Goal: Information Seeking & Learning: Compare options

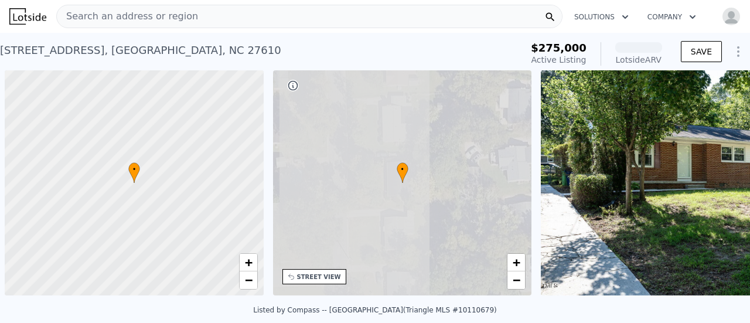
scroll to position [0, 5]
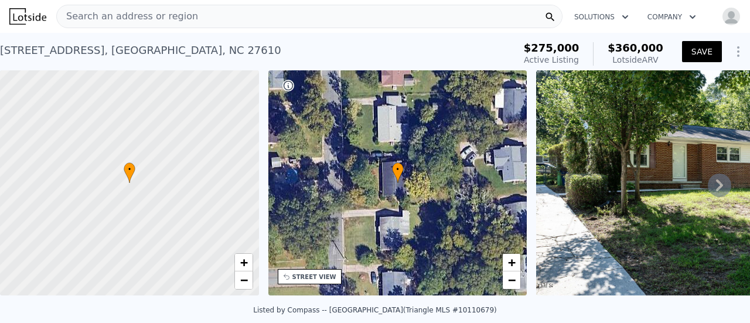
click at [722, 18] on img "button" at bounding box center [731, 16] width 19 height 19
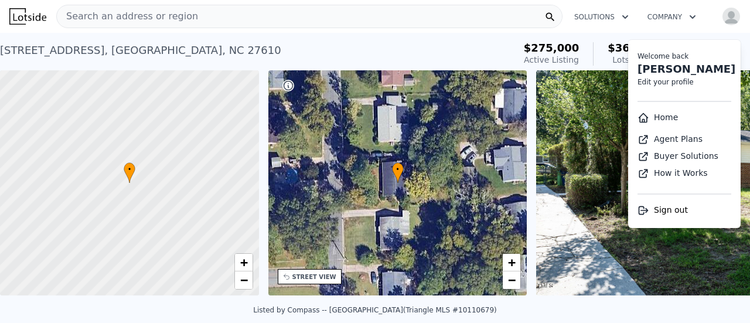
click at [722, 18] on img "button" at bounding box center [731, 16] width 19 height 19
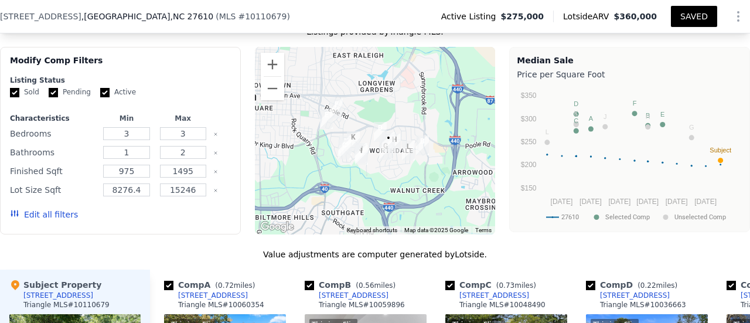
scroll to position [1000, 0]
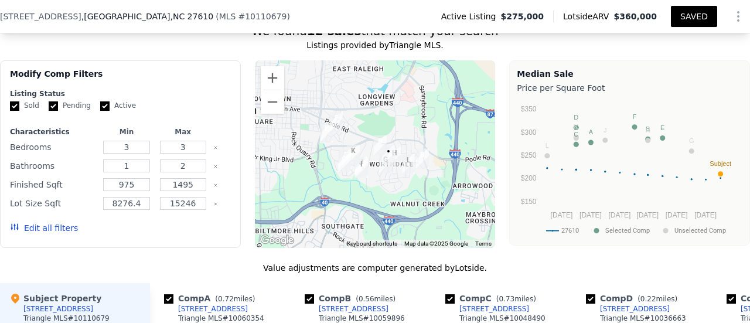
click at [47, 234] on button "Edit all filters" at bounding box center [44, 228] width 68 height 12
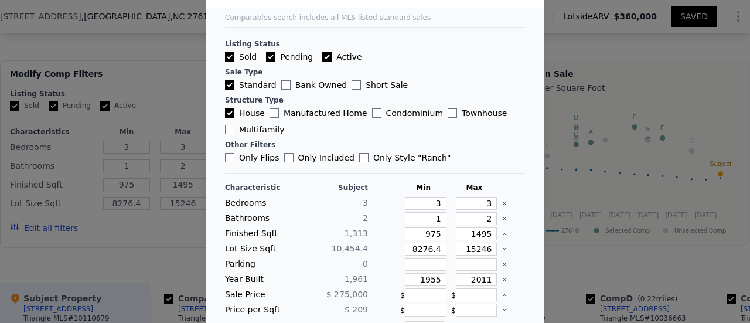
scroll to position [59, 0]
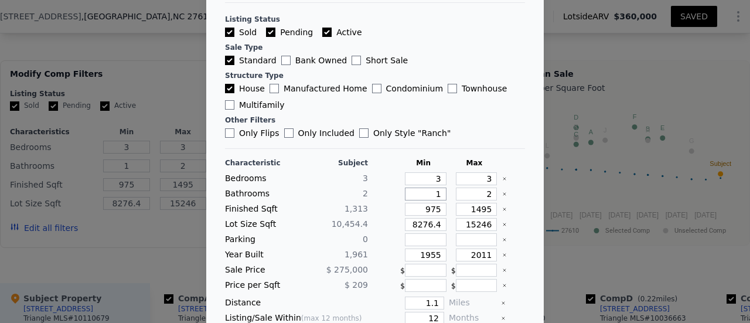
drag, startPoint x: 421, startPoint y: 189, endPoint x: 440, endPoint y: 180, distance: 21.5
click at [440, 180] on div "Characteristic Subject Min Max Bedrooms 3 3 3 Bathrooms 2 1 2 Finished Sqft 1,[…" at bounding box center [375, 259] width 300 height 202
drag, startPoint x: 422, startPoint y: 179, endPoint x: 440, endPoint y: 177, distance: 18.3
click at [440, 177] on div "Bedrooms 3 3 3" at bounding box center [375, 178] width 300 height 13
type input "2"
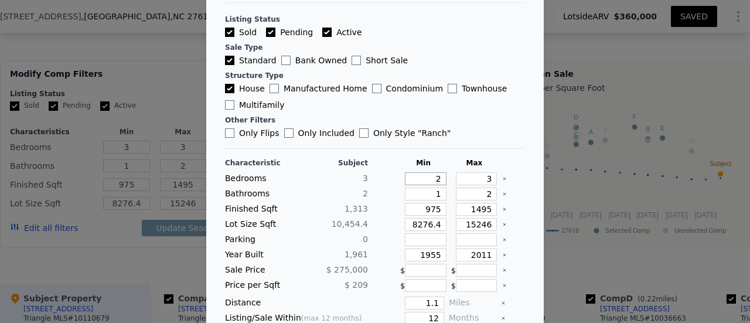
type input "2"
type input "4"
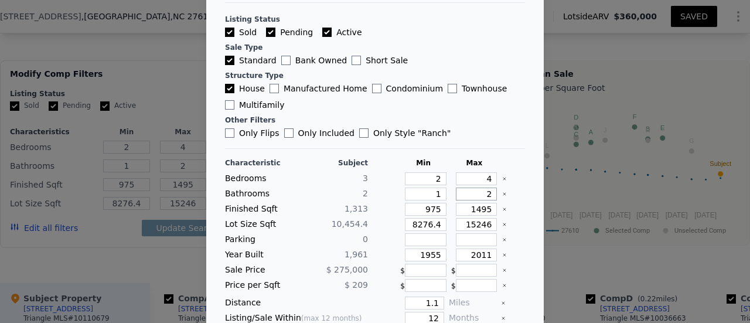
type input "3"
type input "1"
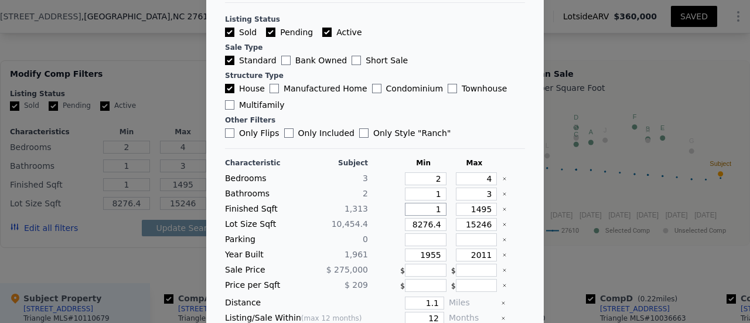
type input "10"
type input "106"
type input "1063"
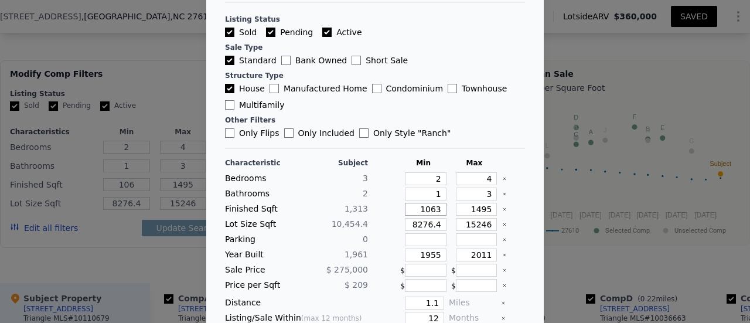
type input "1063"
type input "1"
type input "15"
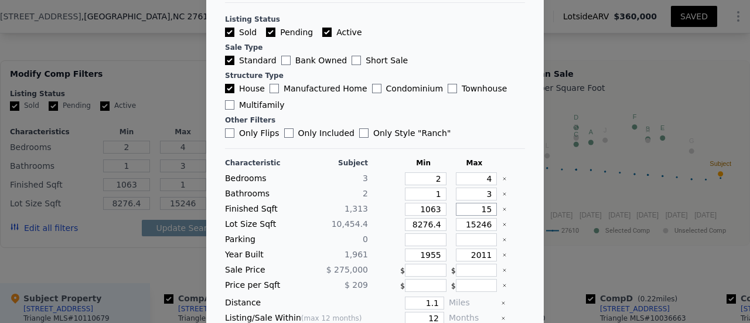
type input "15"
type input "156"
type input "1563"
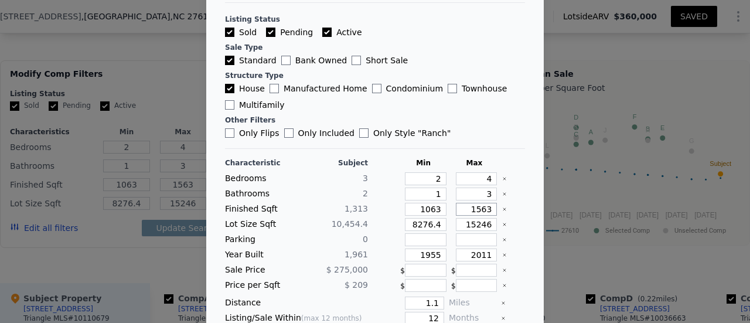
type input "1563"
type input "6"
type input "62"
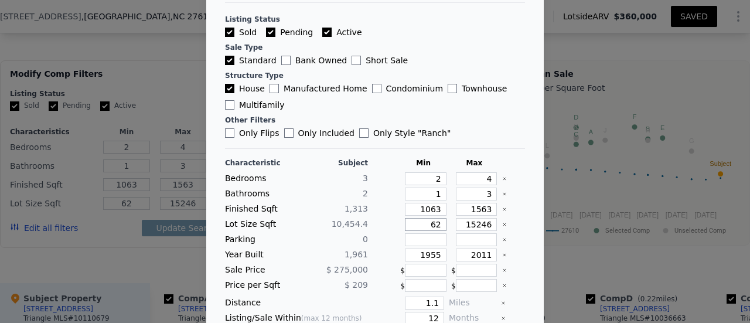
type input "627"
type input "62701"
type input "6270"
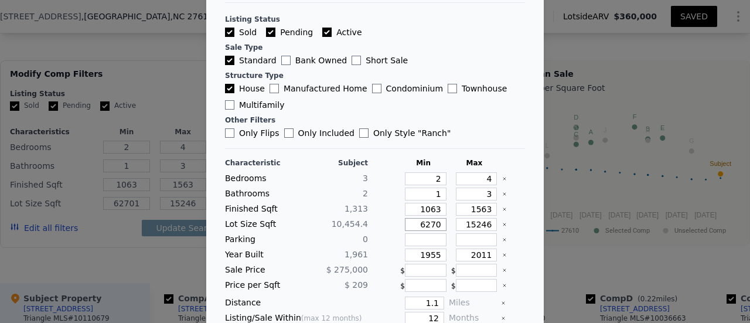
type input "6270"
type input "1"
type input "14"
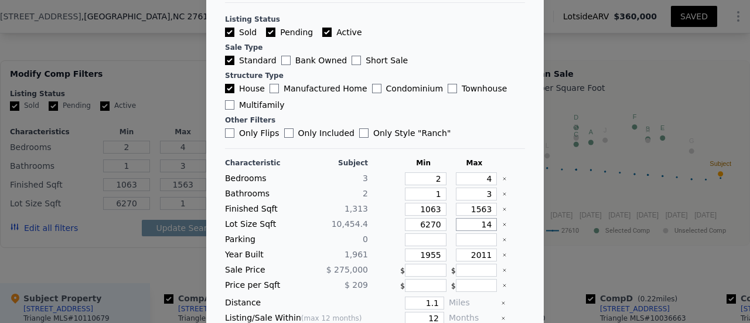
type input "14"
type input "146"
type input "1464"
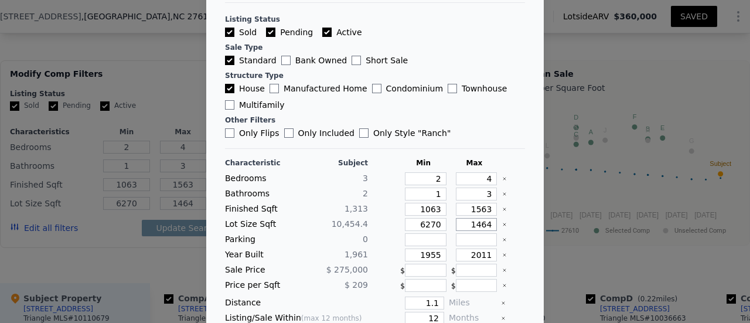
type input "14640"
type input "1911"
drag, startPoint x: 407, startPoint y: 298, endPoint x: 447, endPoint y: 299, distance: 39.3
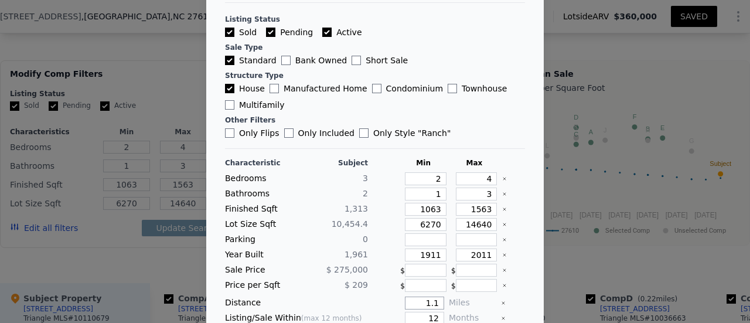
click at [447, 299] on div "Distance 1.1 Miles" at bounding box center [375, 303] width 300 height 13
type input "0.5"
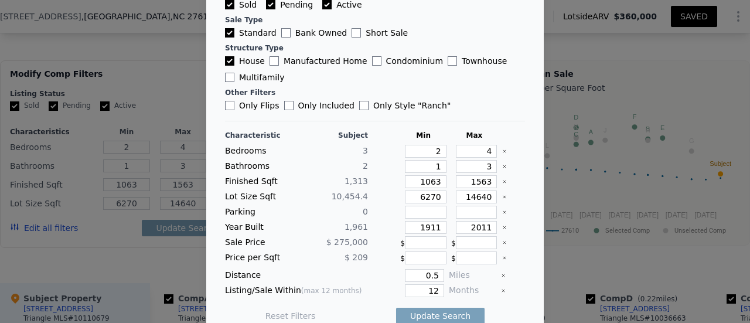
scroll to position [98, 0]
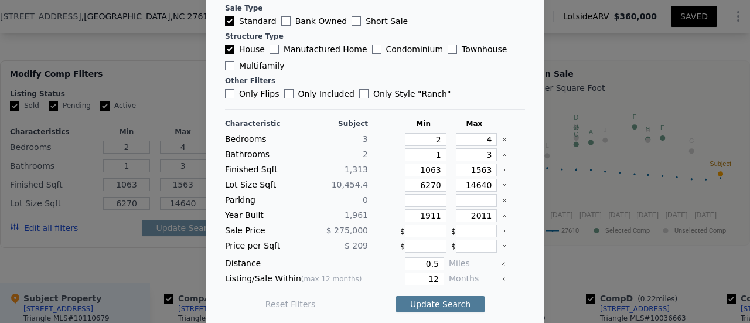
click at [419, 297] on button "Update Search" at bounding box center [440, 304] width 89 height 16
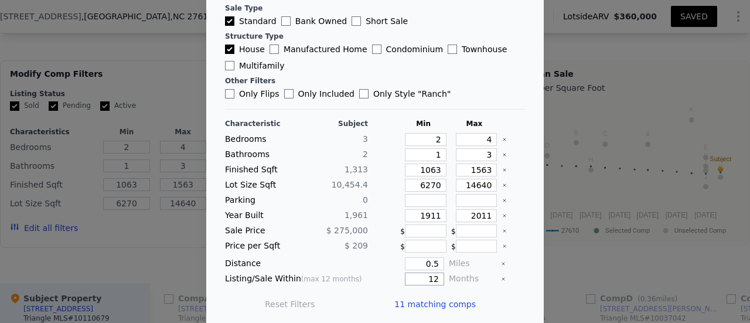
drag, startPoint x: 415, startPoint y: 273, endPoint x: 438, endPoint y: 276, distance: 23.1
click at [438, 276] on div "Listing/Sale Within (max 12 months) 12 Months" at bounding box center [375, 279] width 300 height 13
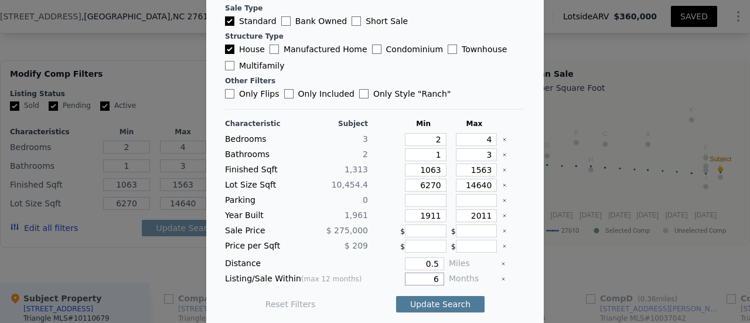
type input "6"
click at [434, 297] on button "Update Search" at bounding box center [440, 304] width 89 height 16
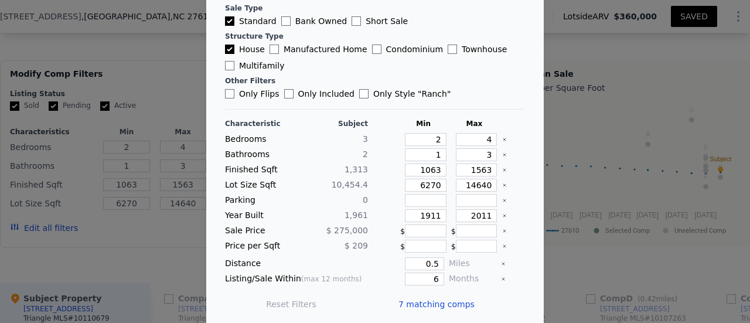
click at [422, 301] on span "7 matching comps" at bounding box center [437, 304] width 76 height 12
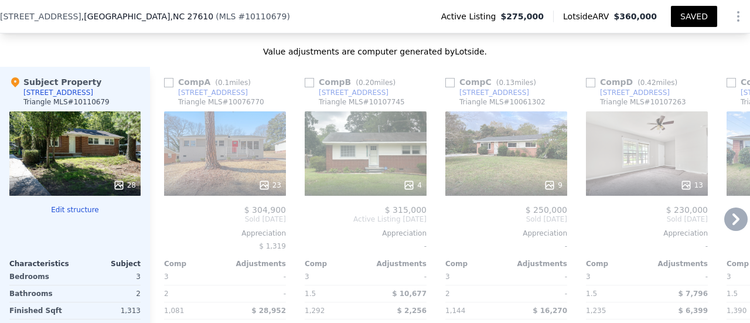
scroll to position [1234, 0]
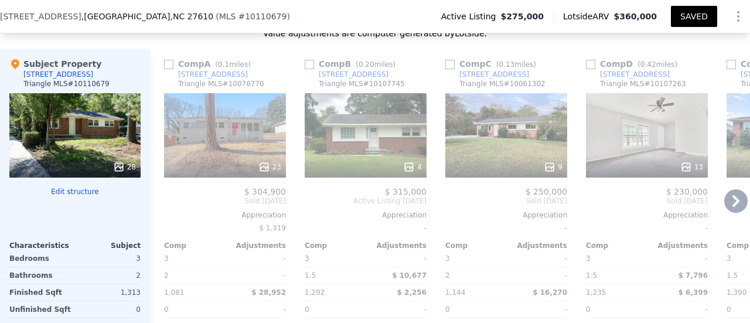
click at [270, 168] on icon at bounding box center [265, 167] width 12 height 12
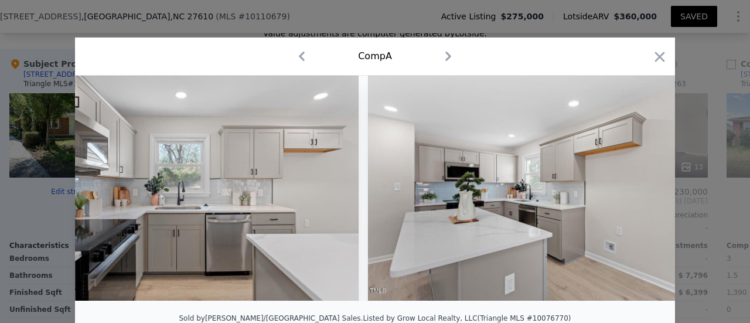
scroll to position [0, 2373]
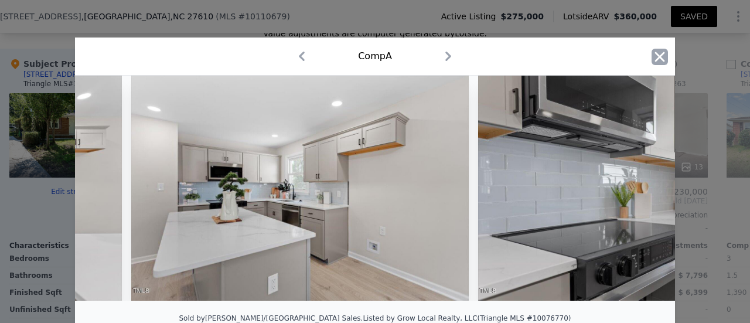
click at [657, 61] on icon "button" at bounding box center [660, 57] width 16 height 16
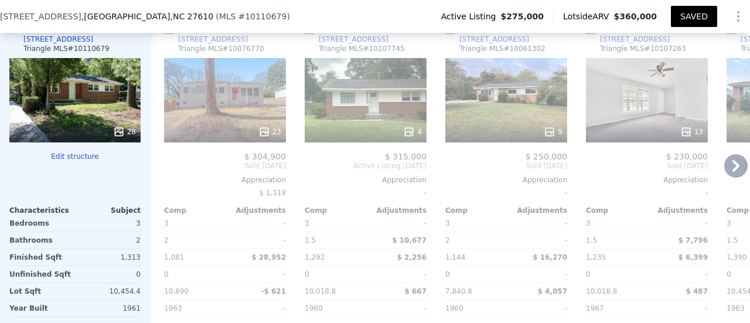
scroll to position [1234, 0]
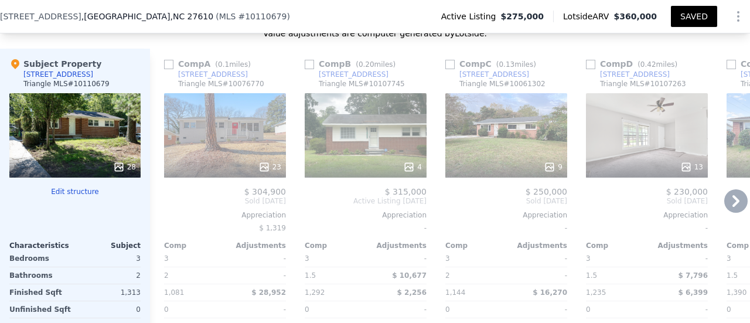
click at [166, 69] on input "checkbox" at bounding box center [168, 64] width 9 height 9
checkbox input "true"
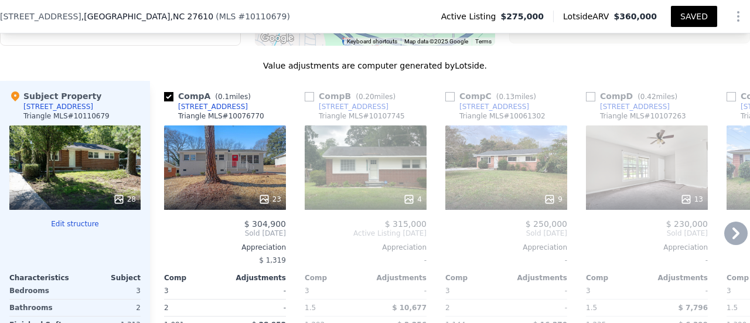
scroll to position [1117, 0]
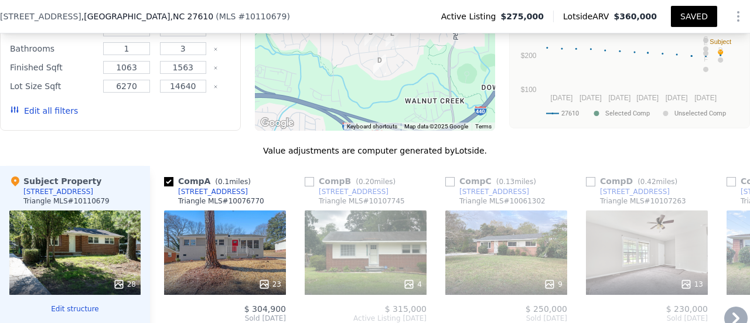
click at [727, 316] on icon at bounding box center [736, 318] width 23 height 23
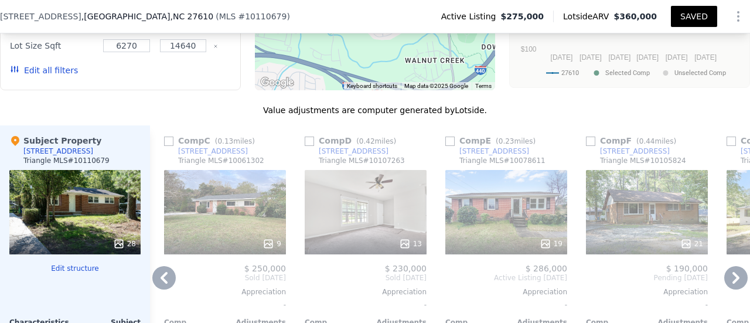
scroll to position [1175, 0]
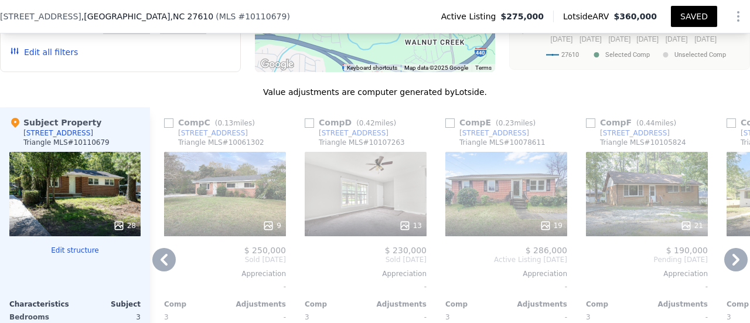
click at [545, 232] on icon at bounding box center [546, 226] width 12 height 12
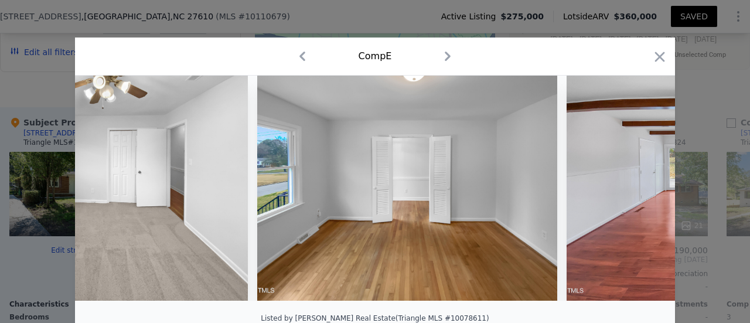
scroll to position [0, 3588]
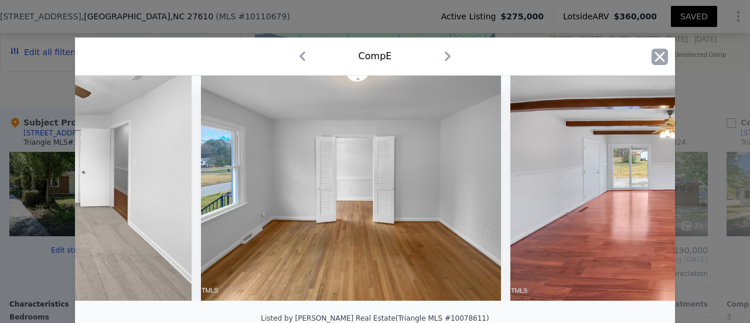
click at [655, 55] on icon "button" at bounding box center [660, 57] width 16 height 16
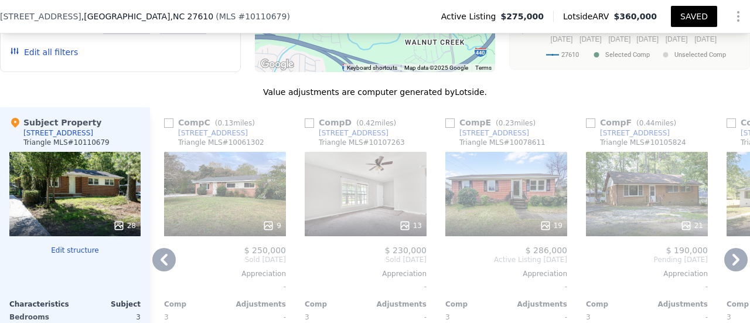
click at [451, 128] on input "checkbox" at bounding box center [450, 122] width 9 height 9
checkbox input "true"
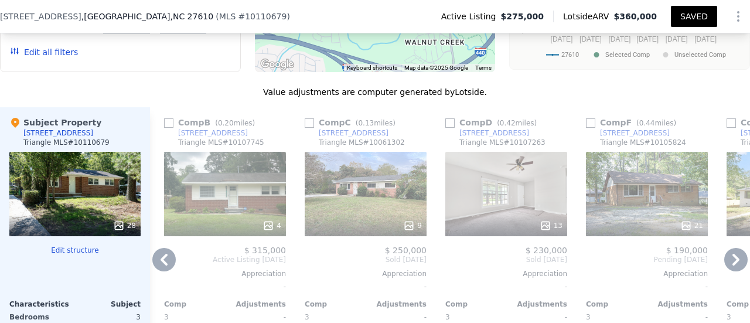
click at [172, 266] on icon at bounding box center [163, 259] width 23 height 23
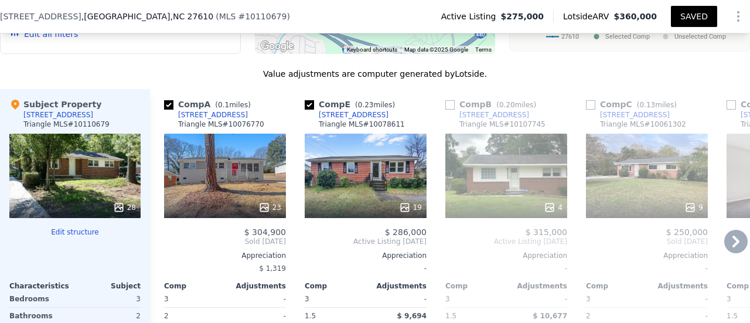
scroll to position [1175, 0]
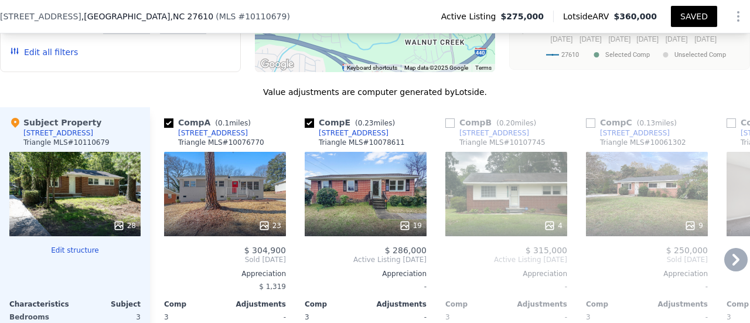
click at [733, 266] on icon at bounding box center [736, 260] width 7 height 12
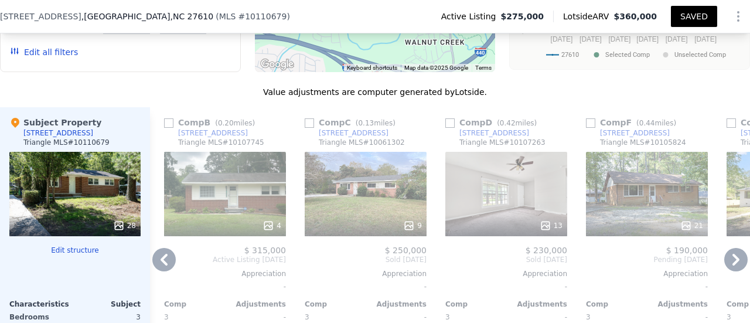
click at [733, 266] on icon at bounding box center [736, 260] width 7 height 12
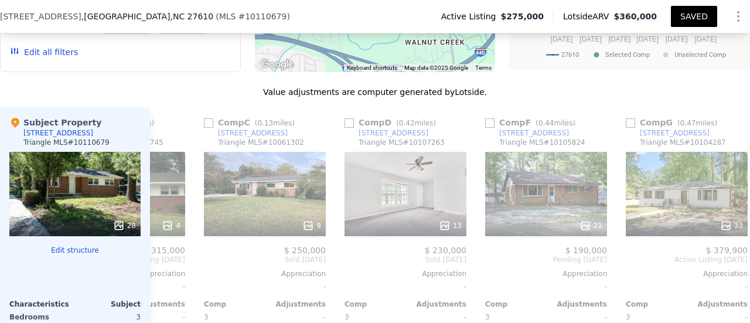
type input "3"
type input "2"
type input "975"
type input "1495"
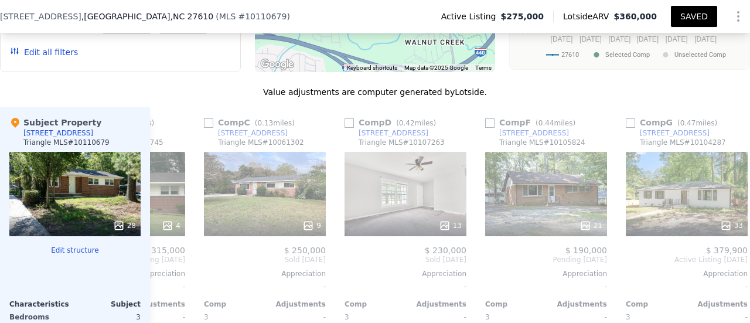
type input "8276.4"
type input "15246"
checkbox input "false"
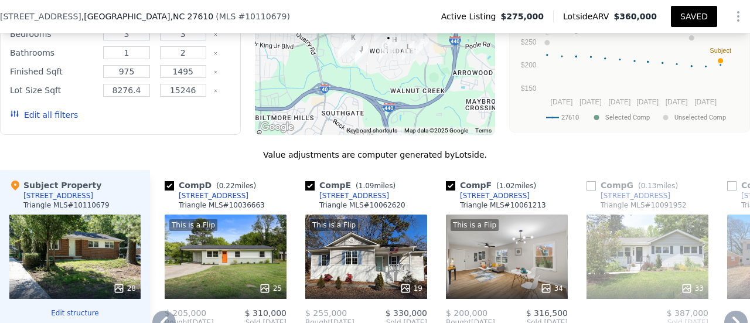
scroll to position [1058, 0]
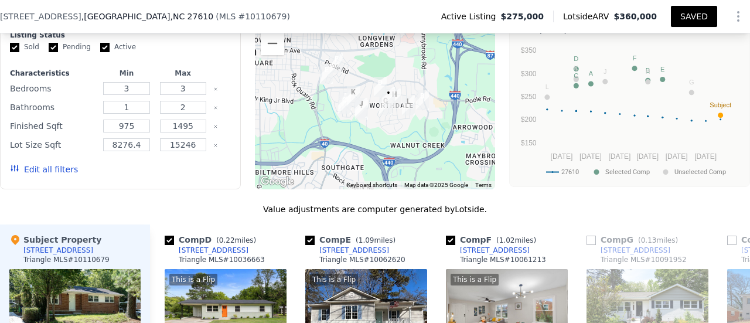
click at [60, 175] on button "Edit all filters" at bounding box center [44, 170] width 68 height 12
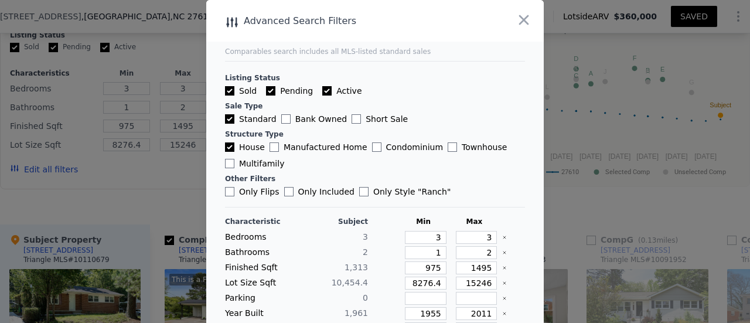
scroll to position [59, 0]
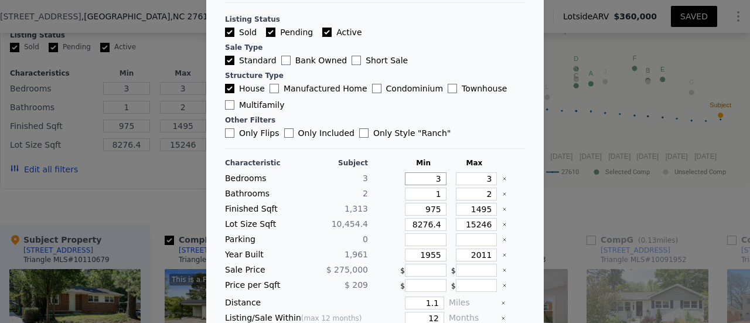
drag, startPoint x: 420, startPoint y: 179, endPoint x: 451, endPoint y: 179, distance: 31.1
click at [442, 179] on div "Bedrooms 3 3 3" at bounding box center [375, 178] width 300 height 13
type input "2"
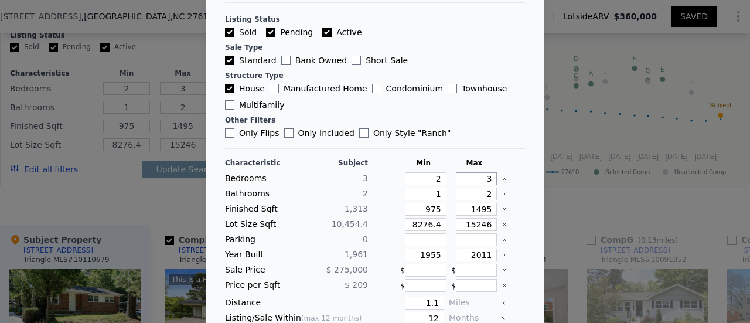
type input "4"
type input "3"
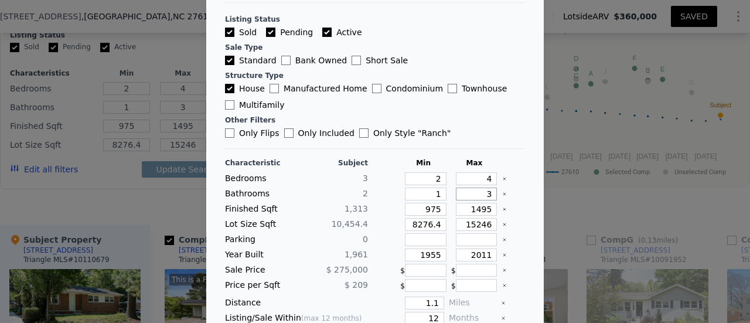
type input "3"
type input "1"
type input "10"
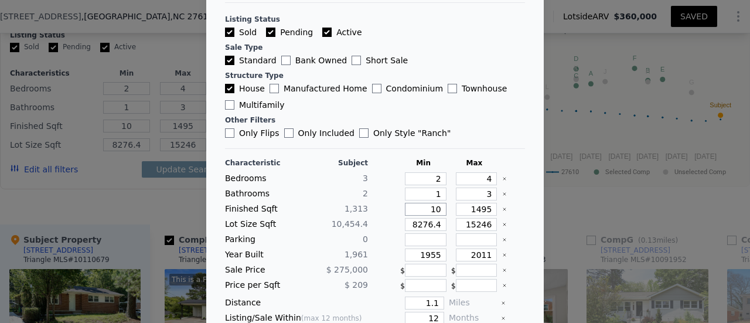
type input "106"
type input "1063"
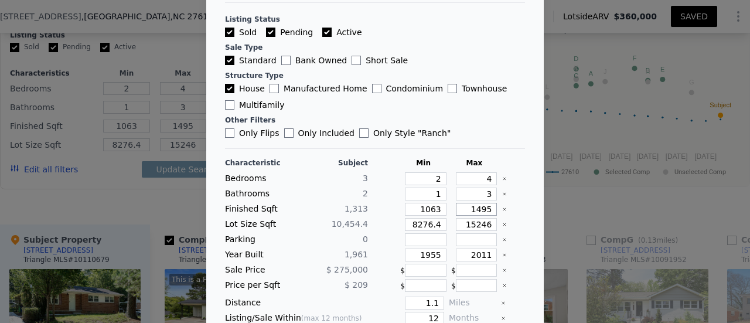
type input "1"
type input "15"
type input "156"
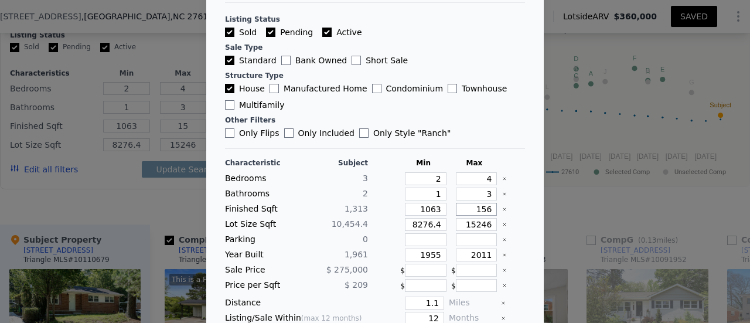
type input "156"
type input "1563"
type input "6"
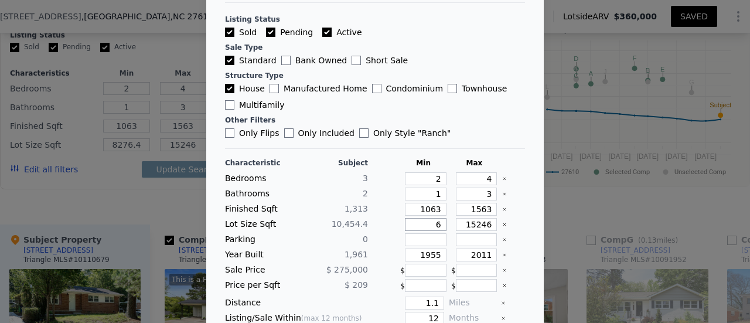
type input "6"
type input "62"
type input "627"
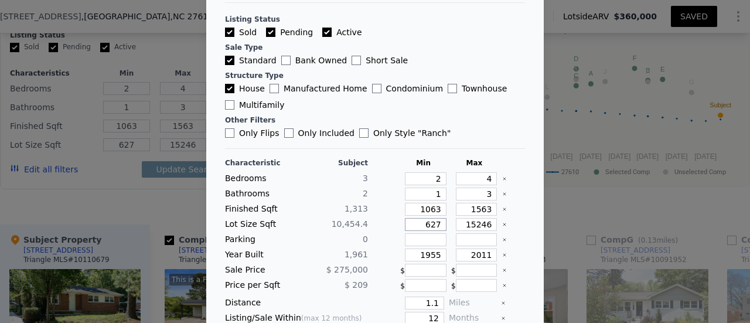
type input "6270"
type input "1"
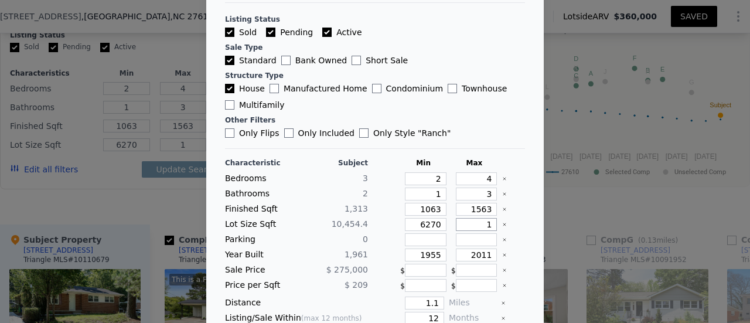
type input "14"
type input "146"
type input "1464"
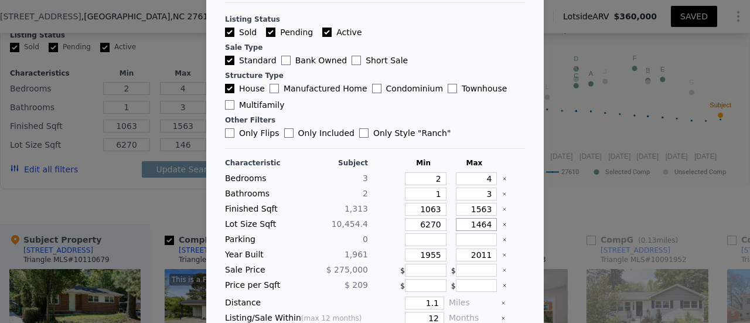
type input "1464"
type input "14640"
type input "1911"
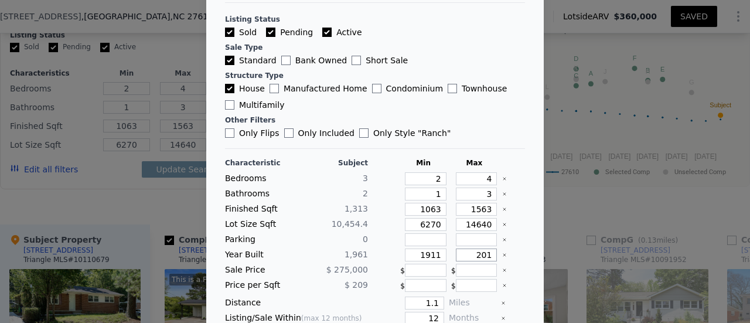
type input "2011"
type input "0.5"
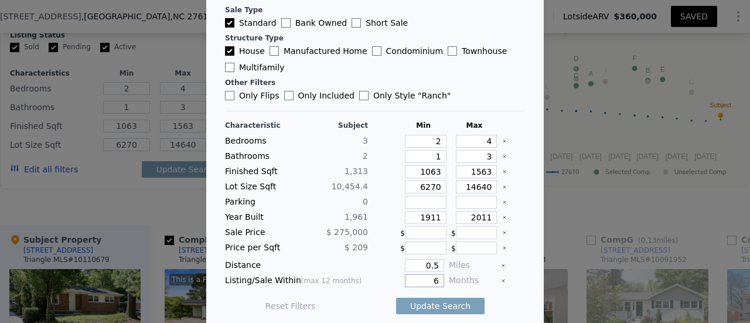
scroll to position [98, 0]
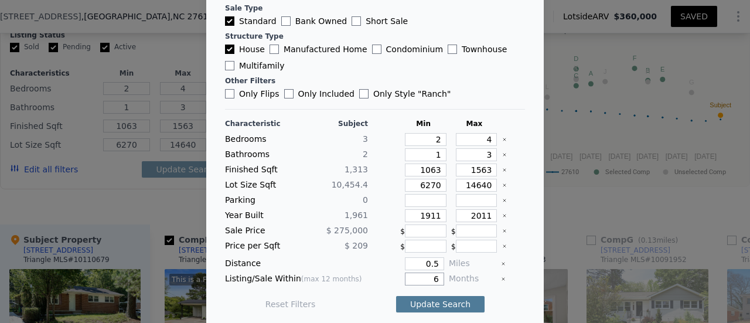
type input "6"
click at [431, 296] on button "Update Search" at bounding box center [440, 304] width 89 height 16
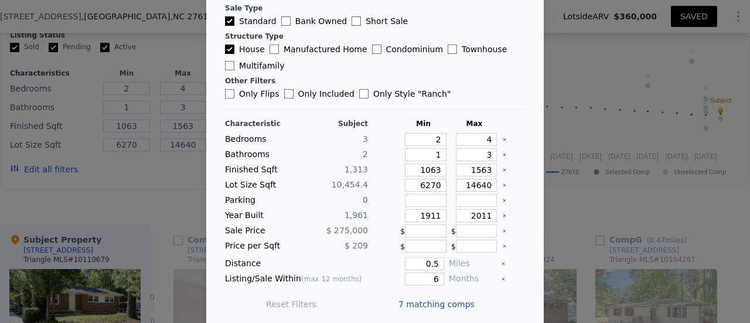
click at [419, 298] on span "7 matching comps" at bounding box center [437, 304] width 76 height 12
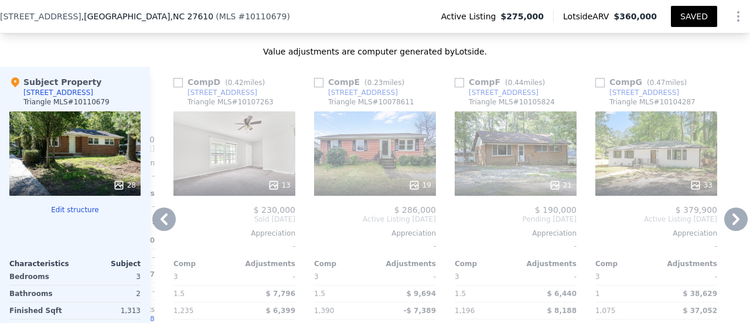
scroll to position [1234, 0]
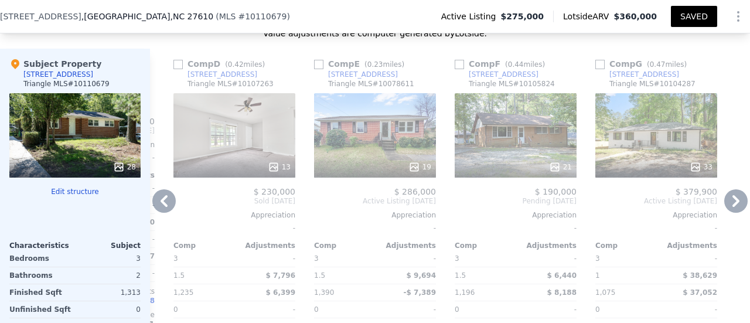
click at [168, 205] on icon at bounding box center [163, 200] width 23 height 23
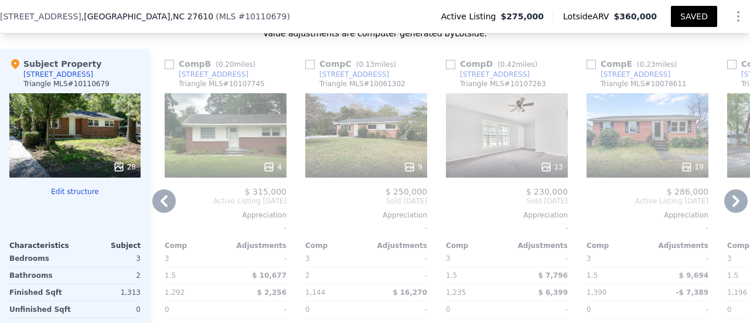
click at [168, 205] on icon at bounding box center [163, 200] width 23 height 23
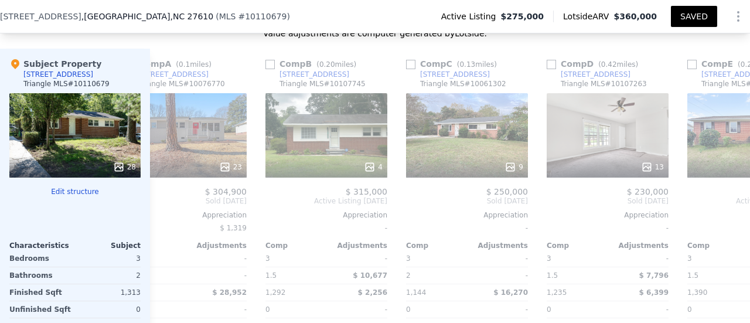
scroll to position [0, 0]
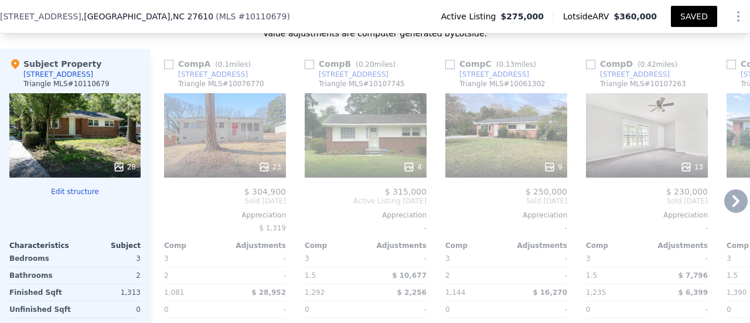
click at [168, 69] on input "checkbox" at bounding box center [168, 64] width 9 height 9
checkbox input "true"
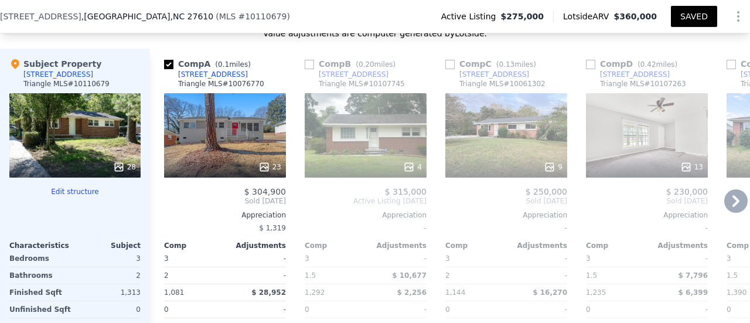
click at [448, 69] on input "checkbox" at bounding box center [450, 64] width 9 height 9
checkbox input "true"
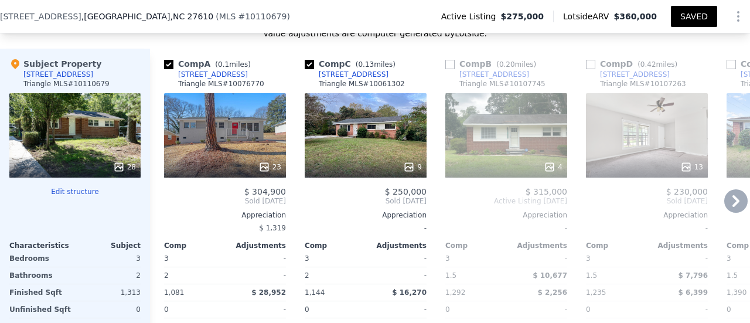
click at [733, 207] on icon at bounding box center [736, 201] width 7 height 12
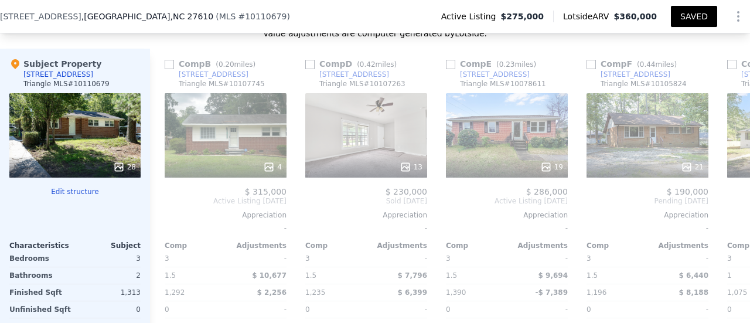
scroll to position [0, 281]
click at [733, 207] on icon at bounding box center [736, 201] width 7 height 12
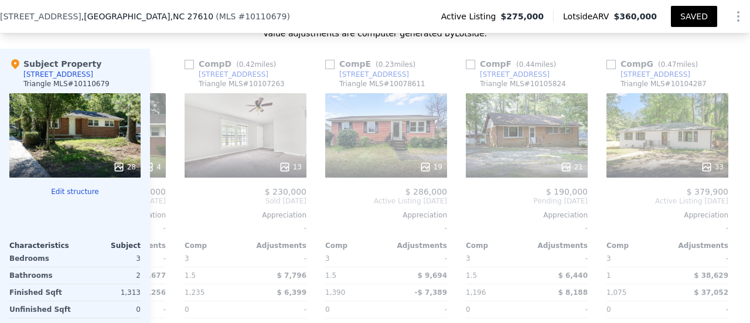
scroll to position [0, 422]
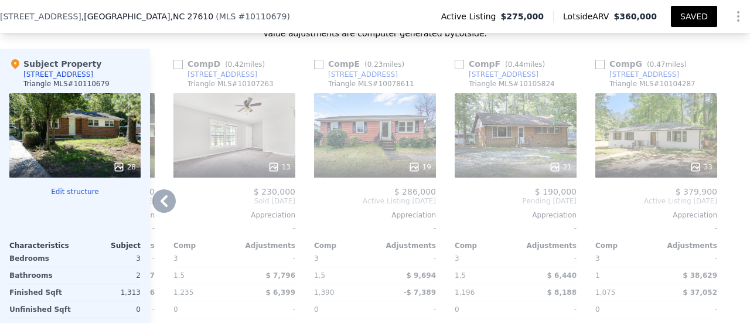
click at [695, 172] on div "33" at bounding box center [701, 167] width 23 height 12
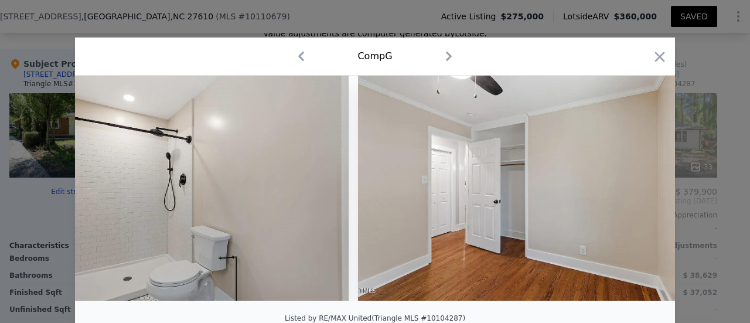
scroll to position [0, 7363]
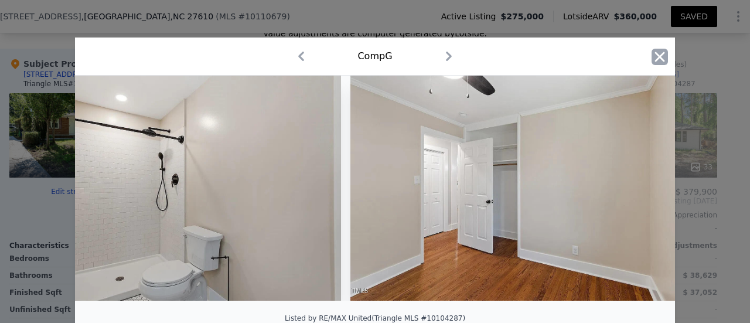
click at [652, 57] on icon "button" at bounding box center [660, 57] width 16 height 16
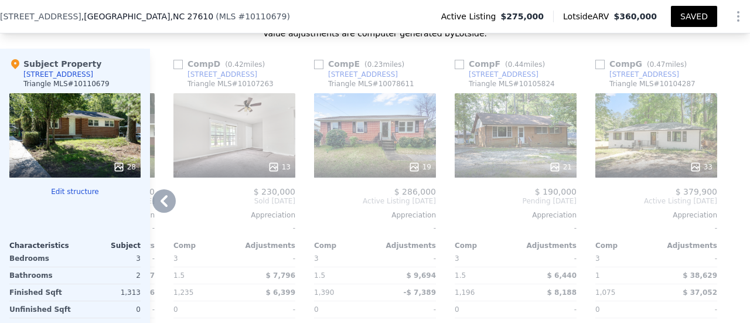
click at [596, 69] on input "checkbox" at bounding box center [600, 64] width 9 height 9
checkbox input "true"
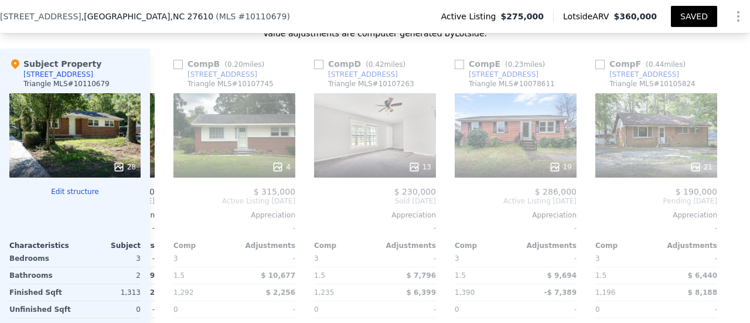
click at [691, 14] on button "SAVED" at bounding box center [694, 16] width 46 height 21
click at [164, 205] on icon at bounding box center [164, 201] width 7 height 12
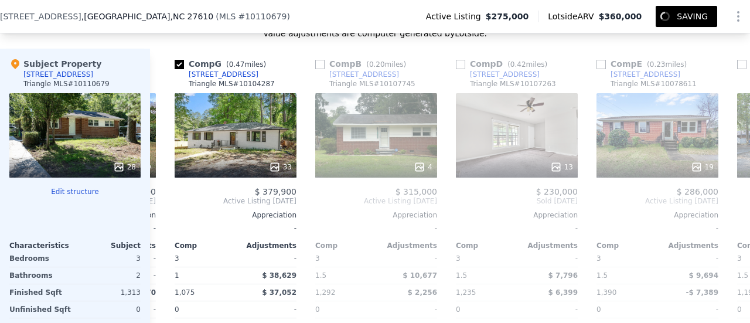
scroll to position [0, 140]
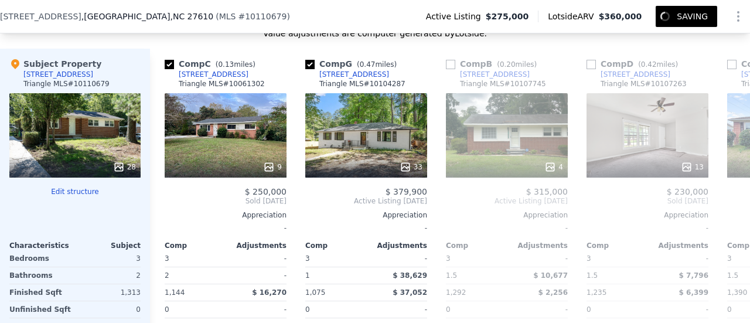
click at [164, 205] on div "Comp A ( 0.1 miles) [STREET_ADDRESS] MLS # 10076770 23 $ 304,900 Sold [DATE] Ap…" at bounding box center [450, 229] width 600 height 360
click at [164, 205] on icon at bounding box center [164, 201] width 7 height 12
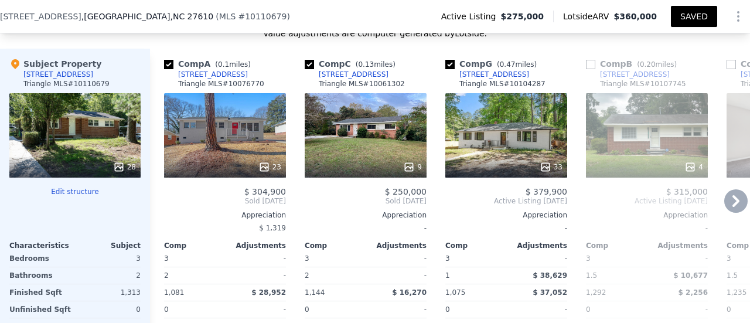
scroll to position [1351, 0]
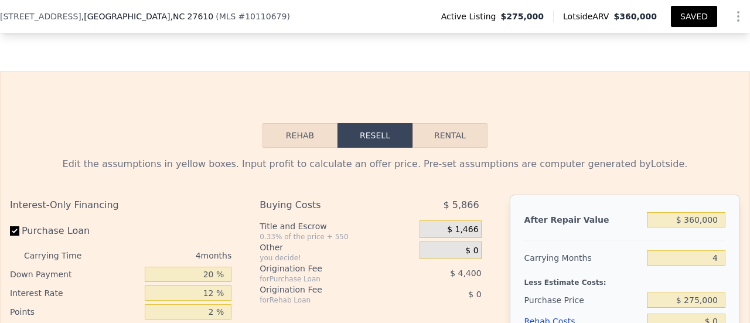
click at [301, 148] on button "Rehab" at bounding box center [300, 135] width 75 height 25
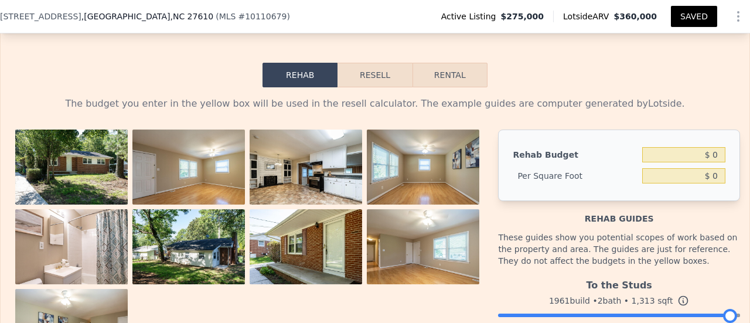
scroll to position [1762, 0]
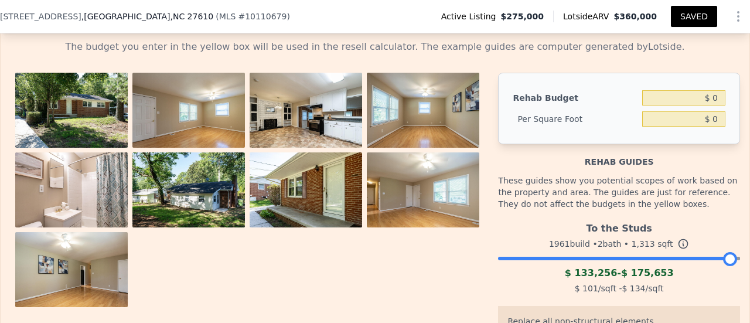
click at [245, 118] on img at bounding box center [188, 115] width 113 height 84
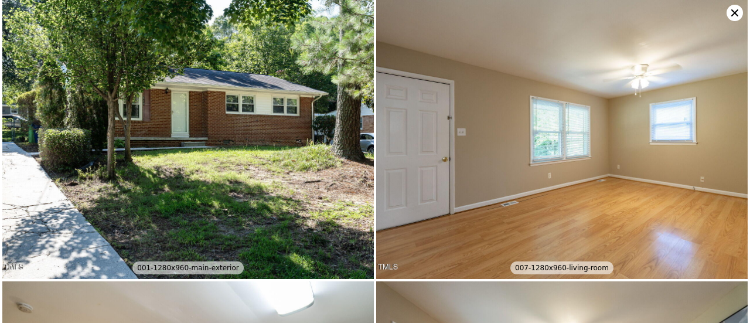
type input "3"
type input "2"
type input "1075"
type input "1390"
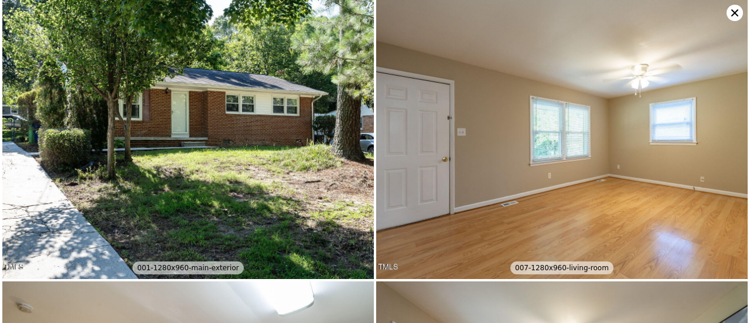
type input "7840.8"
type input "12632.4"
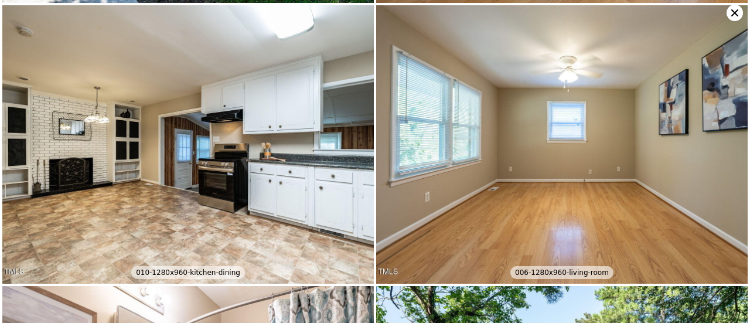
scroll to position [278, 0]
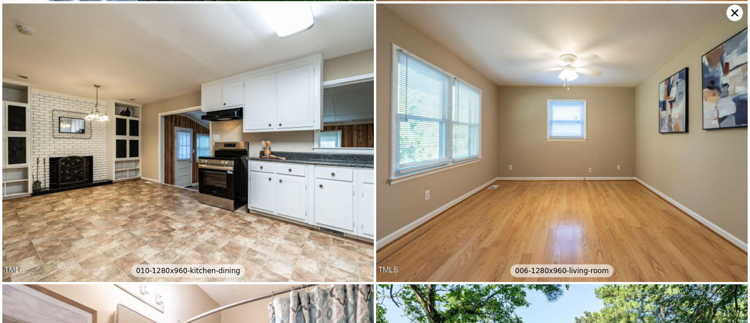
click at [730, 6] on icon at bounding box center [735, 13] width 16 height 16
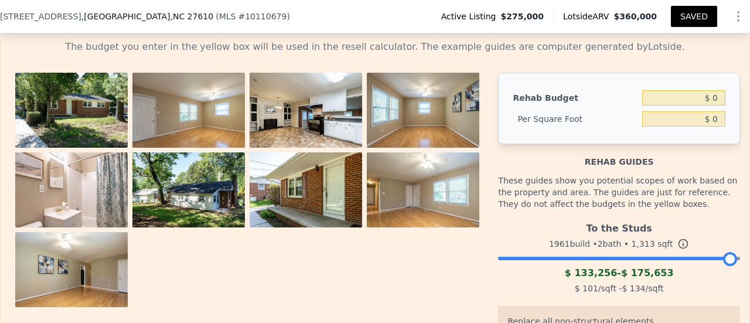
click at [617, 259] on div at bounding box center [619, 255] width 242 height 7
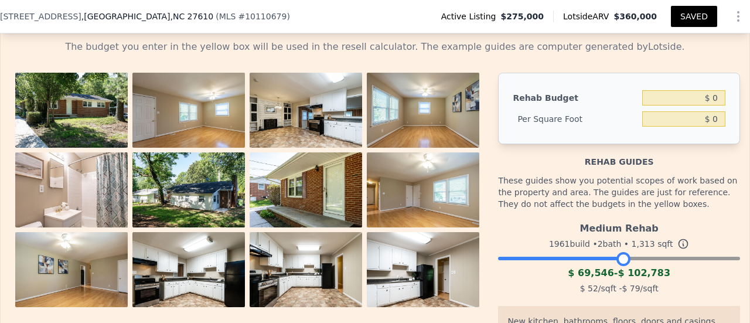
scroll to position [1938, 0]
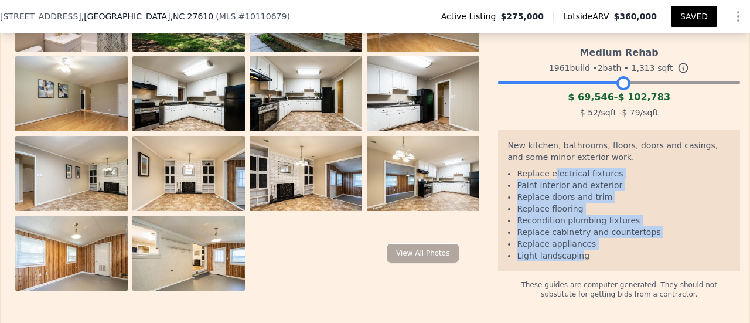
drag, startPoint x: 544, startPoint y: 187, endPoint x: 572, endPoint y: 268, distance: 85.7
click at [572, 261] on ul "Replace electrical fixtures Paint interior and exterior Replace doors and trim …" at bounding box center [619, 215] width 223 height 94
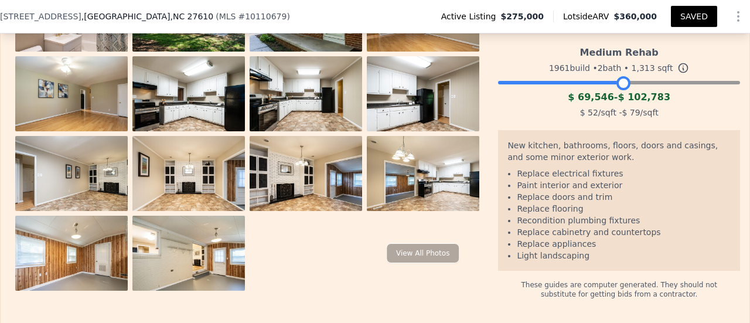
click at [589, 261] on li "Light landscaping" at bounding box center [624, 256] width 214 height 12
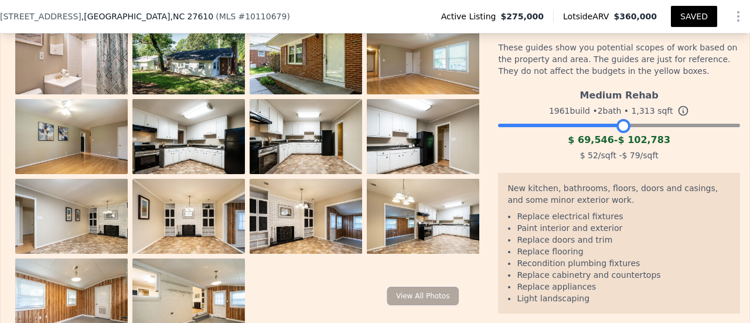
scroll to position [1762, 0]
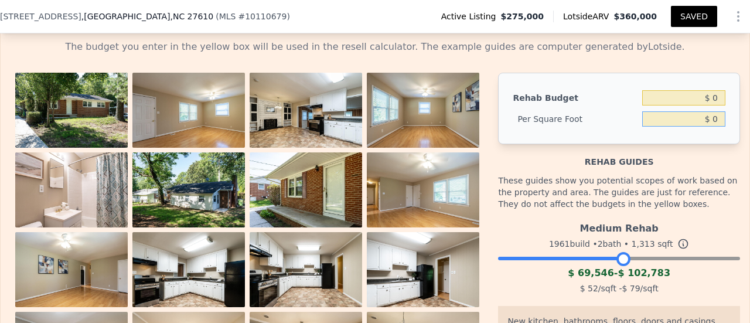
click at [706, 127] on input "$ 0" at bounding box center [684, 118] width 83 height 15
type input "$ 52"
click at [709, 106] on input "$ 0" at bounding box center [684, 97] width 83 height 15
type input "$ 68,276"
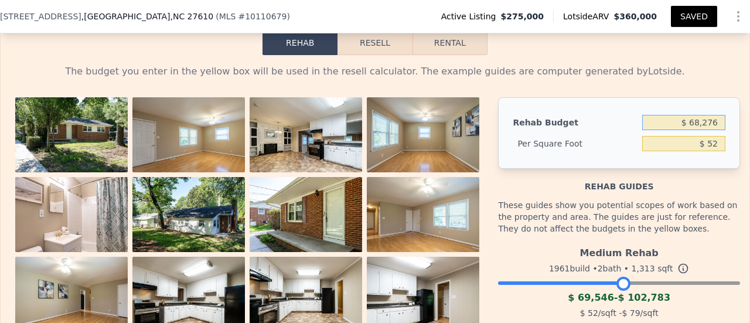
scroll to position [1703, 0]
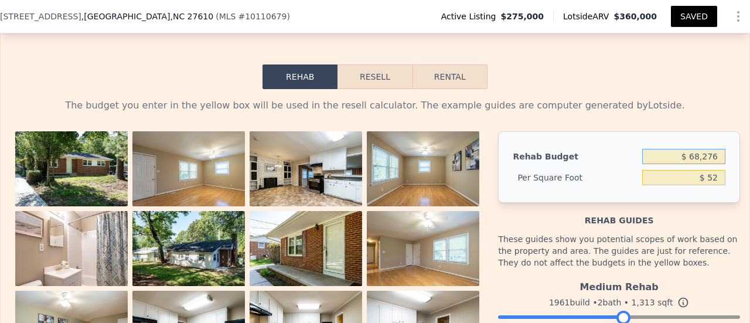
click at [371, 89] on button "Resell" at bounding box center [375, 76] width 74 height 25
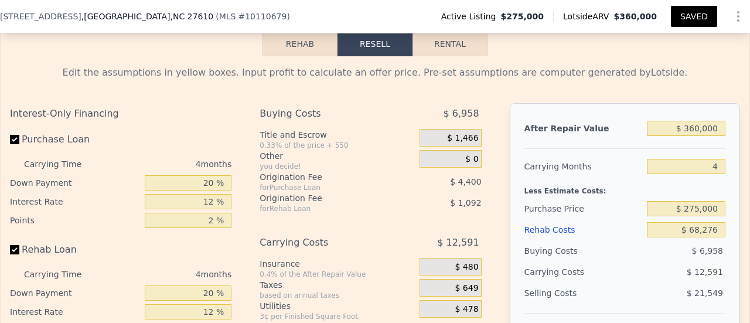
scroll to position [1762, 0]
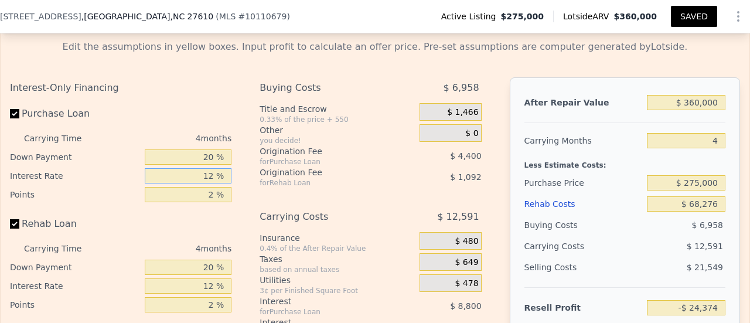
drag, startPoint x: 199, startPoint y: 188, endPoint x: 247, endPoint y: 189, distance: 48.1
click at [249, 188] on div "Interest-Only Financing Purchase Loan Carrying Time 4 months Down Payment 20 % …" at bounding box center [375, 271] width 730 height 389
type input "1 %"
type input "-$ 16,306"
type input "11 %"
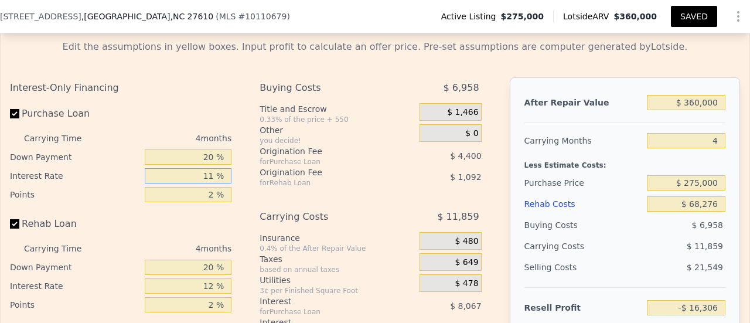
type input "-$ 23,642"
type input "11 %"
type input "1 %"
type input "-$ 21,642"
type input "11 %"
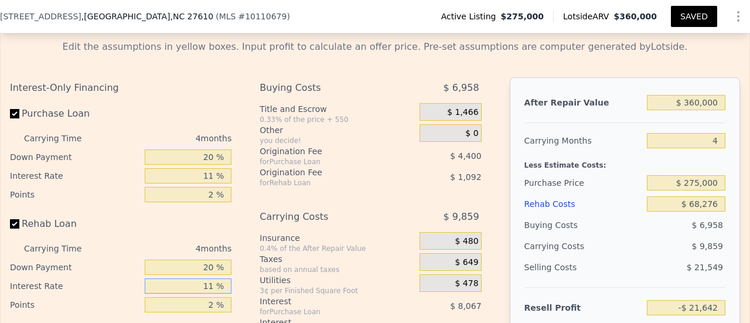
type input "-$ 23,462"
type input "11 %"
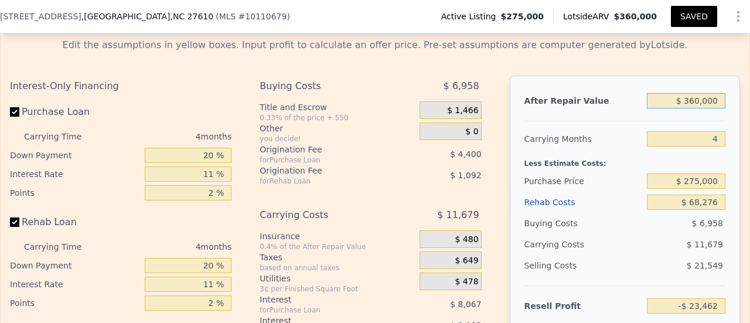
click at [689, 108] on input "$ 360,000" at bounding box center [686, 100] width 79 height 15
type input "$ 3"
type input "-$ 361,980"
type input "$ 36"
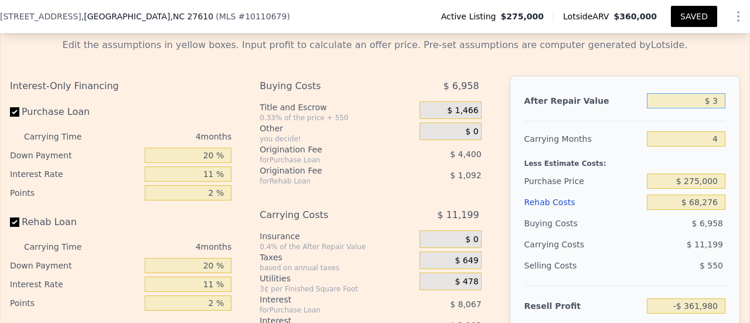
type input "-$ 361,949"
type input "$ 368"
type input "-$ 361,636"
type input "$ 3,682"
type input "-$ 358,520"
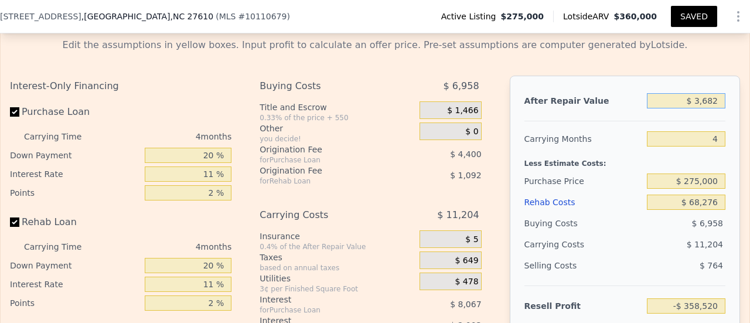
type input "$ 36,820"
type input "-$ 327,361"
type input "$ 368,200"
type input "-$ 15,751"
click at [688, 147] on input "4" at bounding box center [686, 138] width 79 height 15
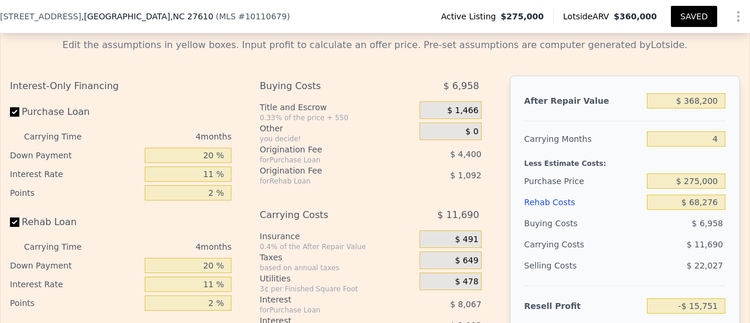
type input "$ 360,000"
type input "$ 0"
type input "$ 47,178"
click at [707, 210] on input "$ 0" at bounding box center [686, 202] width 79 height 15
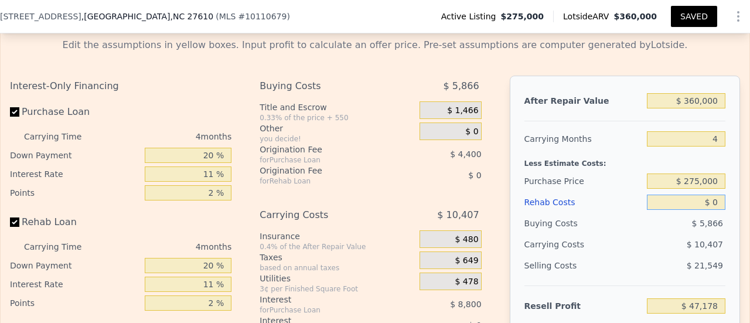
type input "$ 7"
type input "$ 47,171"
type input "$ 70"
type input "$ 47,103"
type input "$ 700"
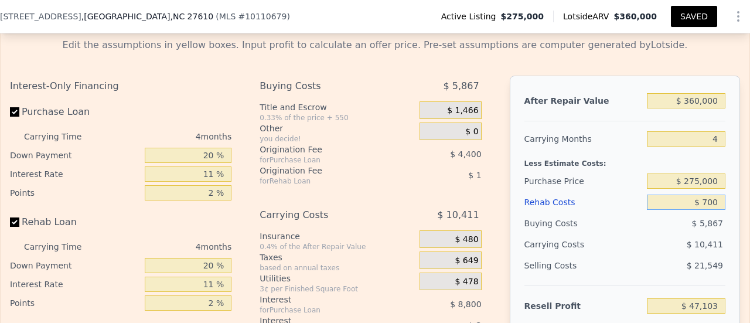
type input "$ 46,443"
type input "$ 7,000"
type input "$ 39,842"
type input "$ 70,000"
type input "-$ 26,182"
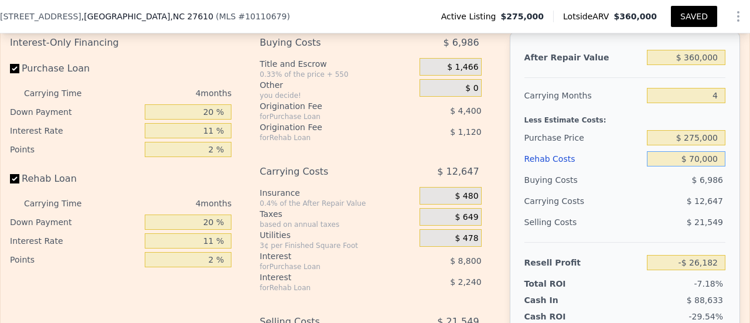
scroll to position [1822, 0]
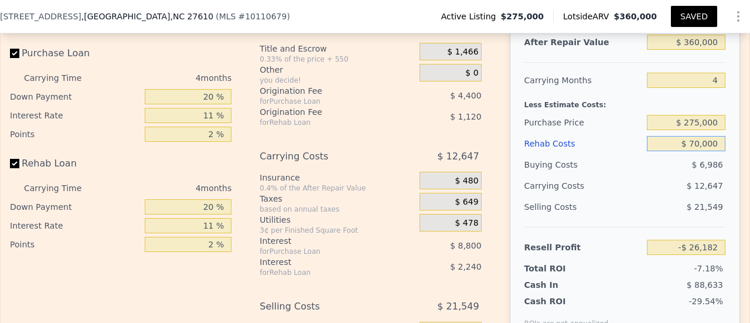
type input "$ 70,000"
click at [682, 130] on input "$ 275,000" at bounding box center [686, 122] width 79 height 15
type input "$ 225,000"
type input "$ 26,385"
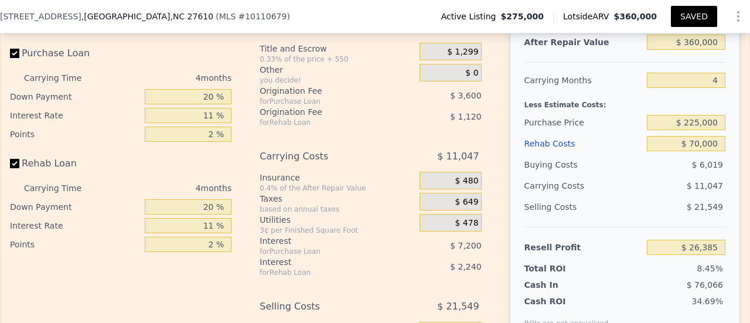
click at [684, 18] on button "SAVED" at bounding box center [694, 16] width 46 height 21
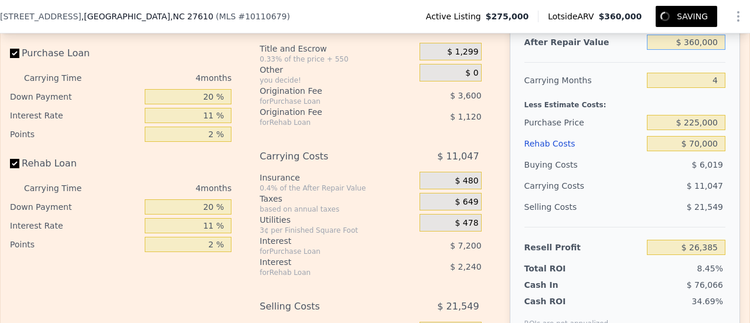
click at [686, 50] on input "$ 360,000" at bounding box center [686, 42] width 79 height 15
type input "$ 3"
type input "-$ 312,133"
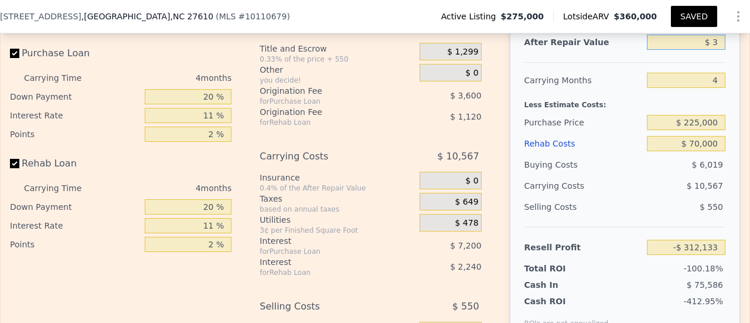
type input "$ 36"
type input "-$ 312,102"
type input "$ 368"
type input "-$ 311,789"
type input "$ 3,682"
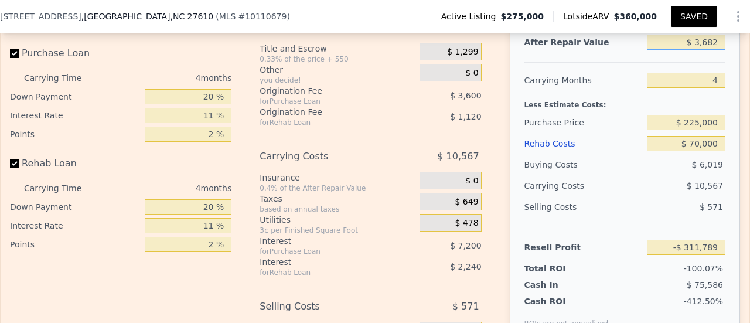
type input "-$ 308,673"
type input "$ 36,820"
type input "-$ 277,514"
type input "$ 368,200"
type input "$ 34,096"
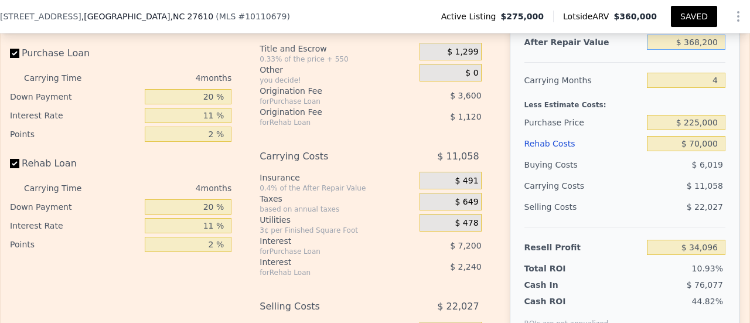
type input "$ 368,200"
click at [682, 19] on button "SAVED" at bounding box center [694, 16] width 46 height 21
click at [679, 16] on button "SAVED" at bounding box center [694, 16] width 46 height 21
